Goal: Information Seeking & Learning: Understand process/instructions

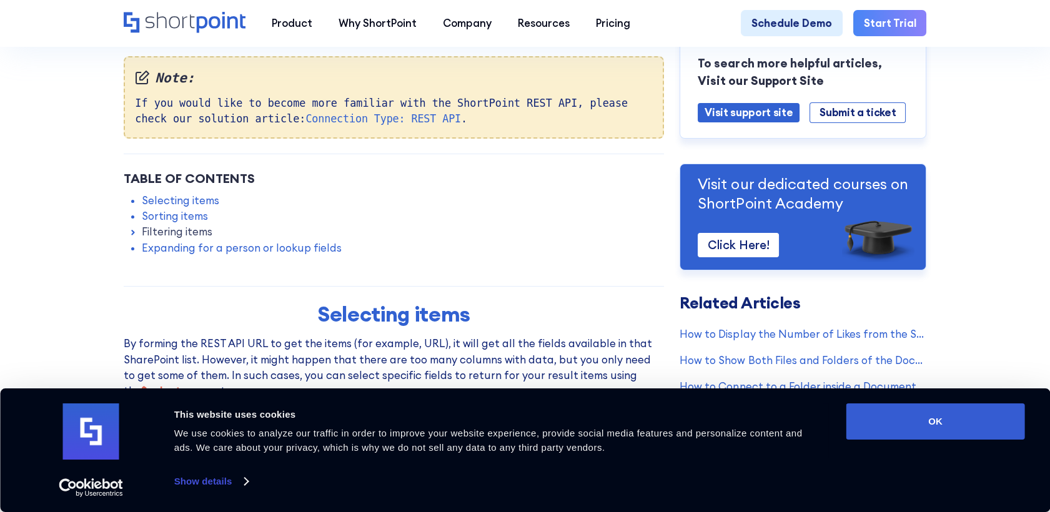
scroll to position [416, 0]
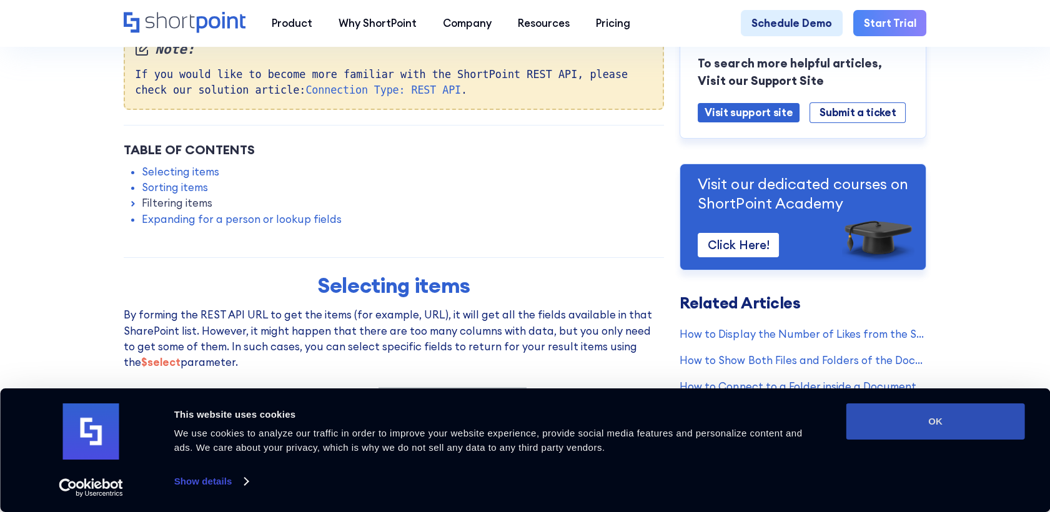
drag, startPoint x: 948, startPoint y: 425, endPoint x: 82, endPoint y: 277, distance: 878.7
click at [946, 423] on button "OK" at bounding box center [935, 421] width 179 height 36
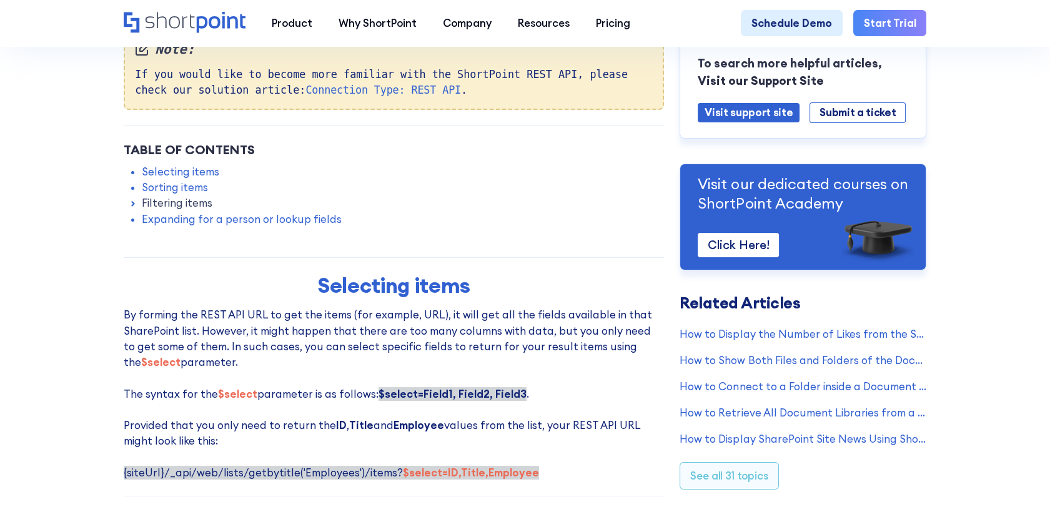
scroll to position [0, 0]
drag, startPoint x: 152, startPoint y: 212, endPoint x: 68, endPoint y: 207, distance: 83.8
click at [152, 211] on link "Filtering items" at bounding box center [177, 203] width 71 height 16
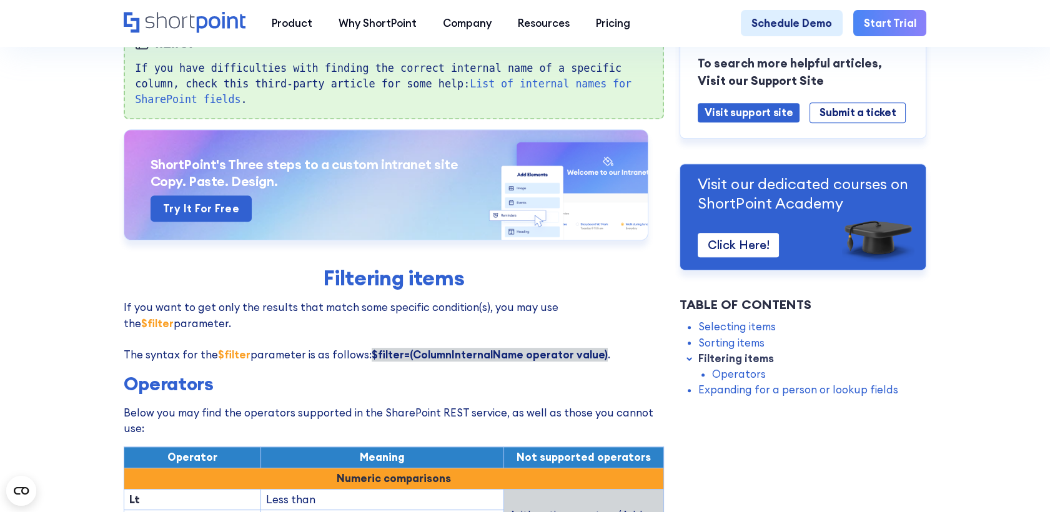
scroll to position [1526, 0]
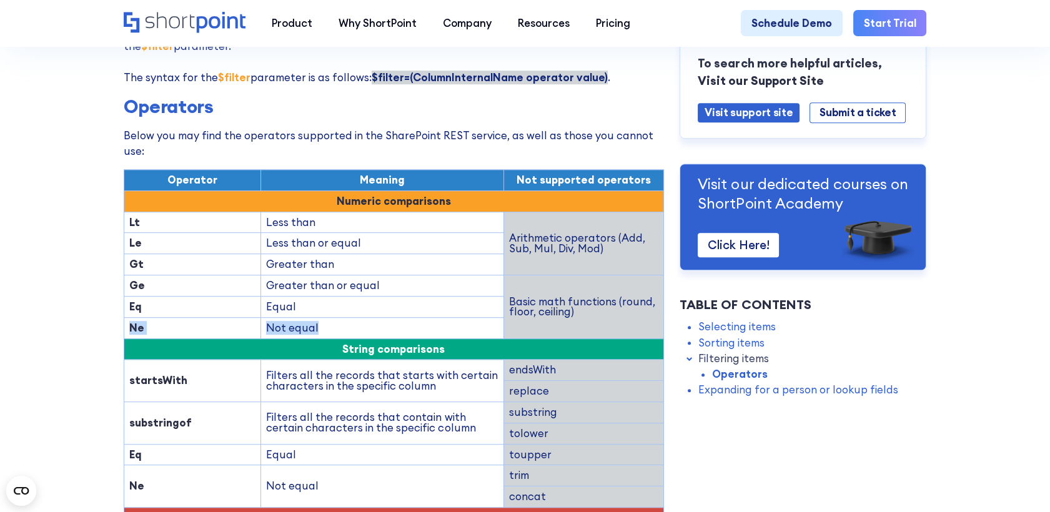
drag, startPoint x: 318, startPoint y: 262, endPoint x: 127, endPoint y: 264, distance: 191.1
click at [127, 317] on tr "Ne Not equal" at bounding box center [394, 327] width 540 height 21
